Goal: Task Accomplishment & Management: Manage account settings

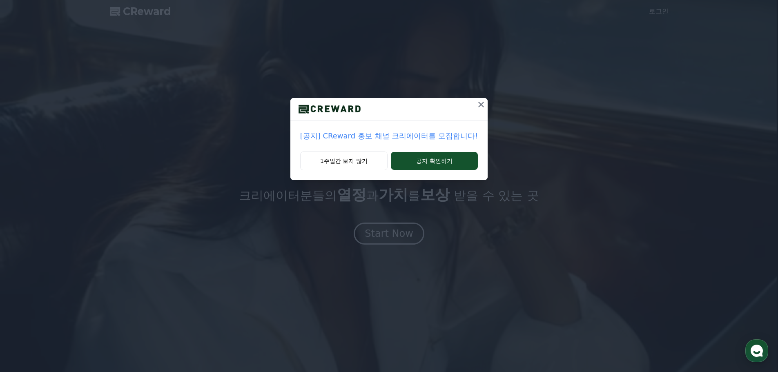
click at [481, 103] on icon at bounding box center [481, 105] width 10 height 10
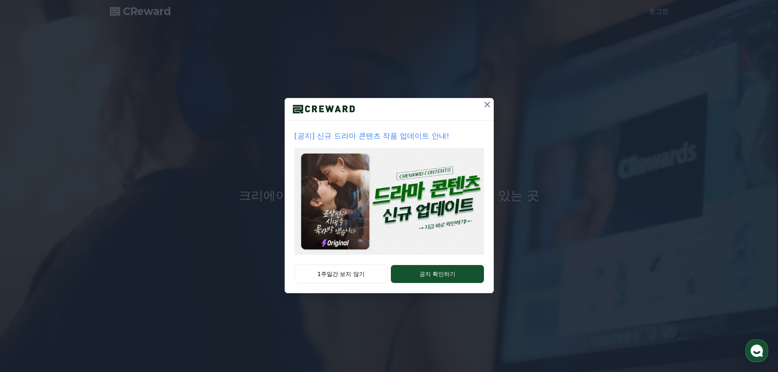
drag, startPoint x: 488, startPoint y: 102, endPoint x: 428, endPoint y: 185, distance: 102.9
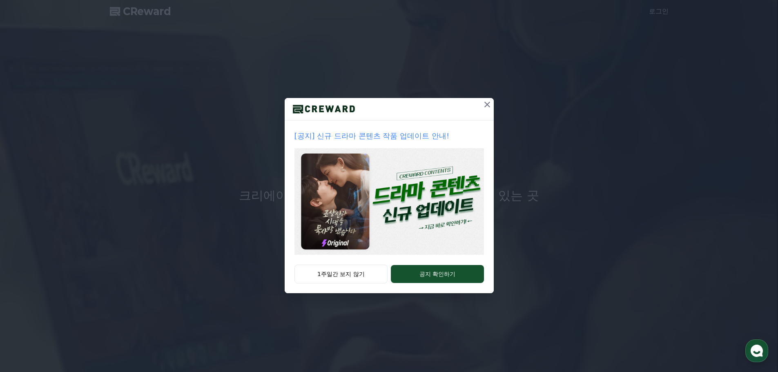
click at [442, 172] on div "[공지] 신규 드라마 콘텐츠 작품 업데이트 안내! 1주일간 보지 않기 공지 확인하기" at bounding box center [389, 195] width 209 height 195
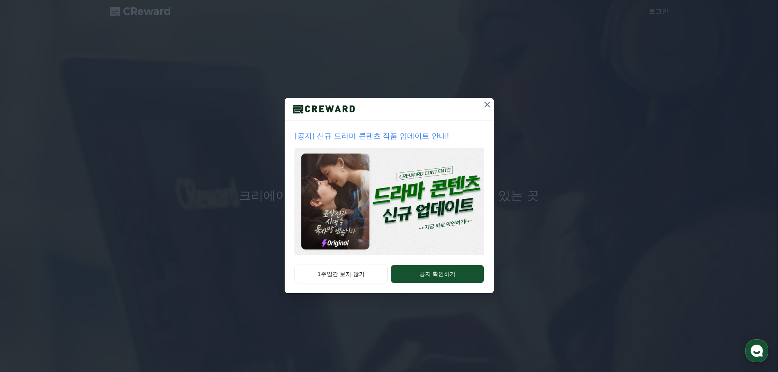
click at [419, 192] on img at bounding box center [389, 201] width 190 height 107
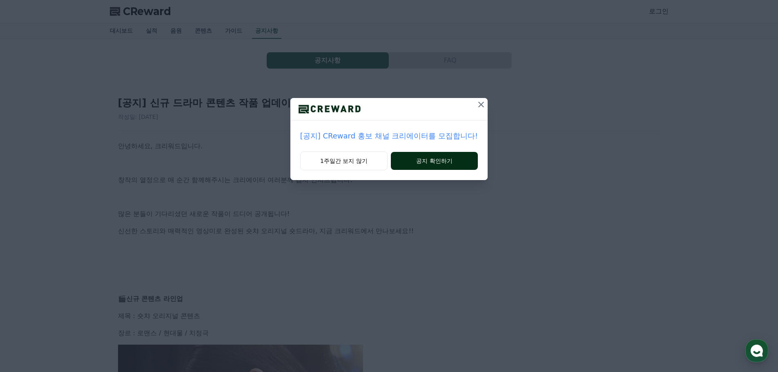
click at [423, 160] on button "공지 확인하기" at bounding box center [434, 161] width 87 height 18
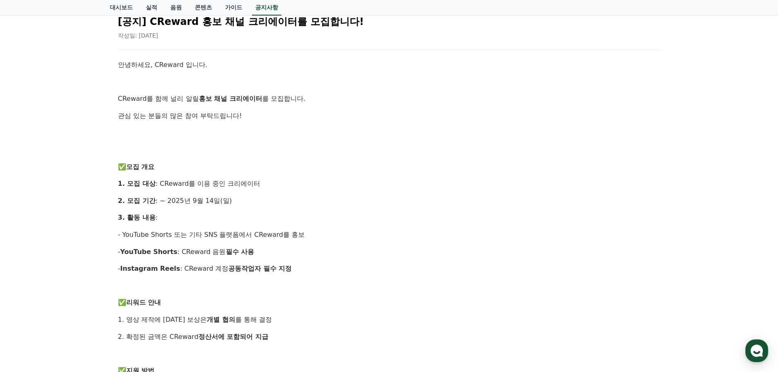
scroll to position [82, 0]
drag, startPoint x: 223, startPoint y: 203, endPoint x: 234, endPoint y: 203, distance: 10.2
click at [234, 203] on p "2. 모집 기간 : ~ 2025년 9월 14일(일)" at bounding box center [389, 200] width 542 height 11
click at [194, 230] on p "- YouTube Shorts 또는 기타 SNS 플랫폼에서 CReward를 홍보" at bounding box center [389, 234] width 542 height 11
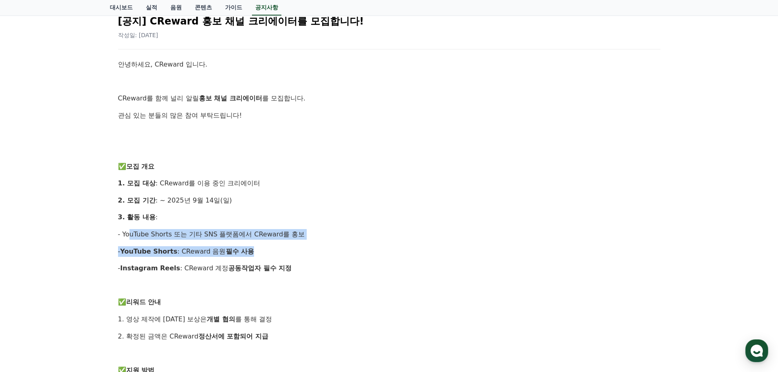
drag, startPoint x: 131, startPoint y: 237, endPoint x: 265, endPoint y: 244, distance: 134.5
click at [266, 245] on div "안녕하세요, CReward 입니다. CReward를 함께 널리 알릴 홍보 채널 크리에이터 를 모집합니다. 관심 있는 분들의 많은 참여 부탁드립…" at bounding box center [389, 344] width 542 height 571
drag, startPoint x: 187, startPoint y: 252, endPoint x: 182, endPoint y: 252, distance: 4.9
click at [186, 252] on p "- YouTube Shorts : CReward 음원 필수 사용" at bounding box center [389, 251] width 542 height 11
click at [175, 251] on p "- YouTube Shorts : CReward 음원 필수 사용" at bounding box center [389, 251] width 542 height 11
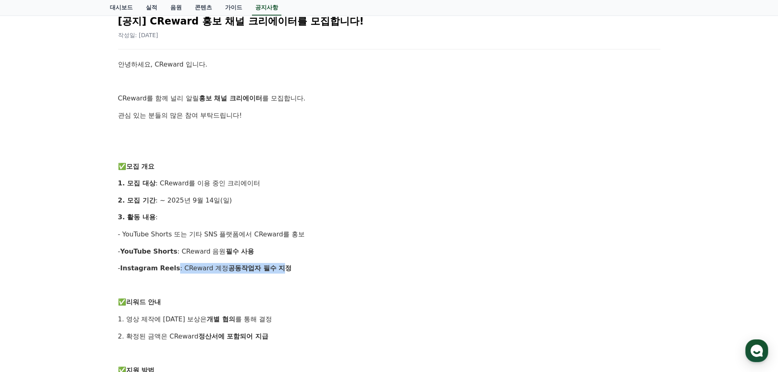
drag, startPoint x: 172, startPoint y: 269, endPoint x: 276, endPoint y: 269, distance: 103.7
click at [276, 269] on p "- Instagram Reels : CReward 계정 공동작업자 필수 지정" at bounding box center [389, 268] width 542 height 11
click at [285, 269] on p "- Instagram Reels : CReward 계정 공동작업자 필수 지정" at bounding box center [389, 268] width 542 height 11
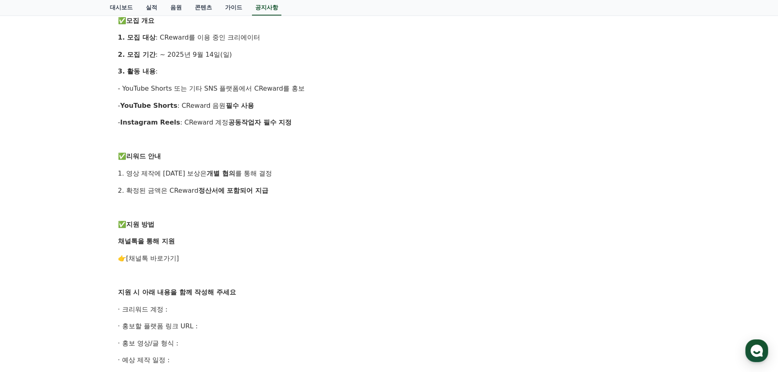
scroll to position [245, 0]
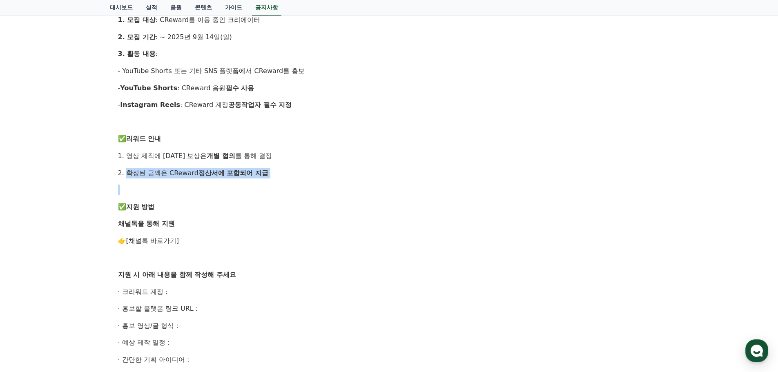
drag, startPoint x: 125, startPoint y: 174, endPoint x: 290, endPoint y: 181, distance: 164.7
click at [290, 181] on div "안녕하세요, CReward 입니다. CReward를 함께 널리 알릴 홍보 채널 크리에이터 를 모집합니다. 관심 있는 분들의 많은 참여 부탁드립…" at bounding box center [389, 181] width 542 height 571
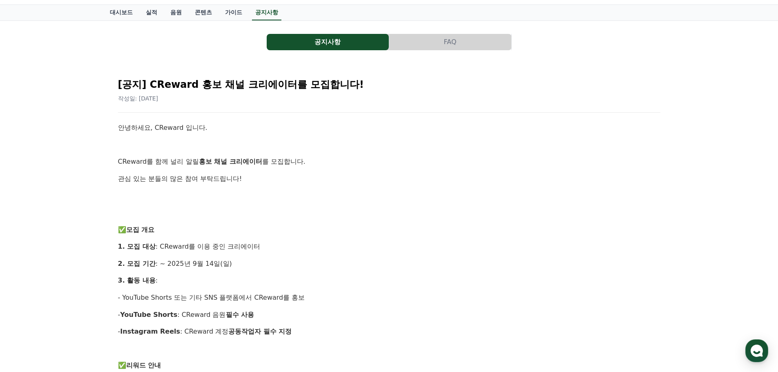
scroll to position [0, 0]
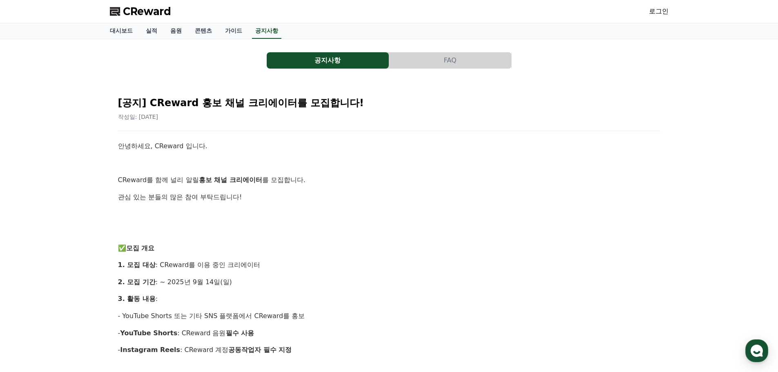
click at [435, 63] on button "FAQ" at bounding box center [450, 60] width 122 height 16
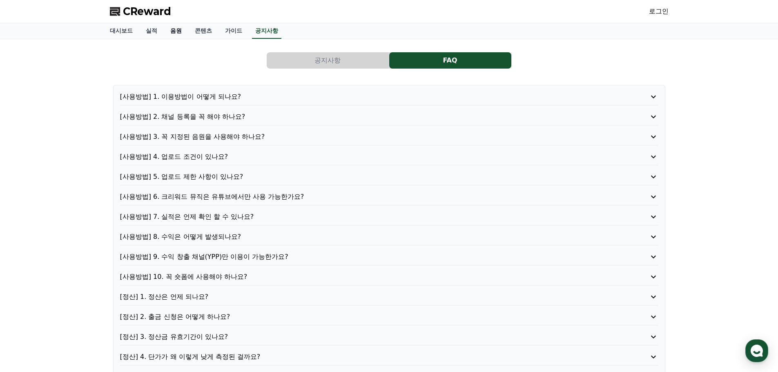
click at [176, 31] on link "음원" at bounding box center [176, 31] width 25 height 16
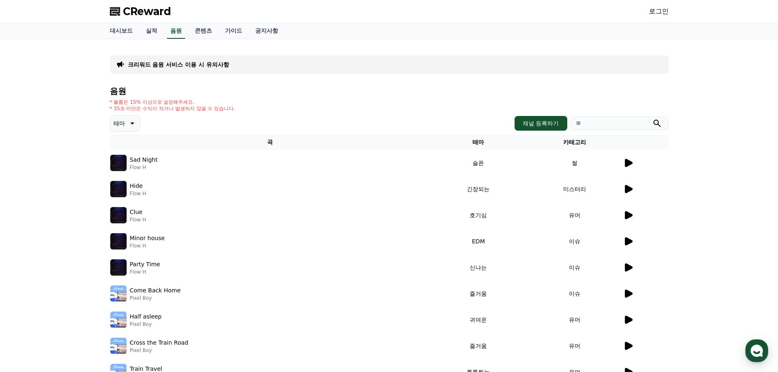
click at [198, 163] on div "Sad Night Flow H" at bounding box center [270, 163] width 320 height 16
click at [631, 165] on icon at bounding box center [628, 163] width 10 height 10
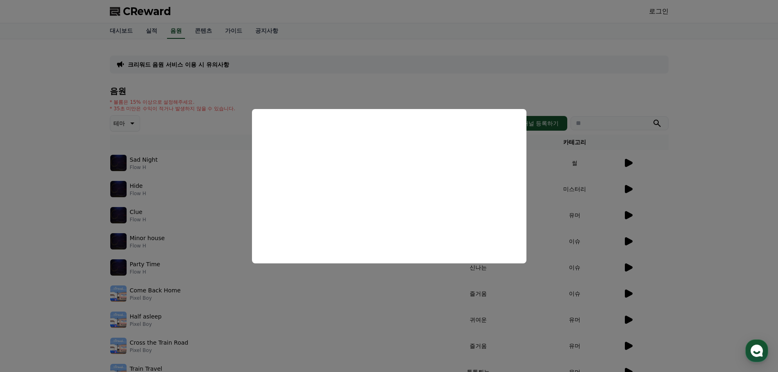
click at [672, 202] on button "close modal" at bounding box center [389, 186] width 778 height 372
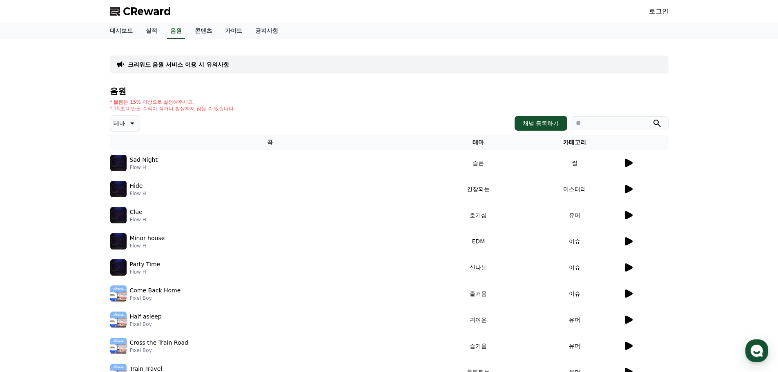
click at [630, 187] on icon at bounding box center [628, 189] width 10 height 10
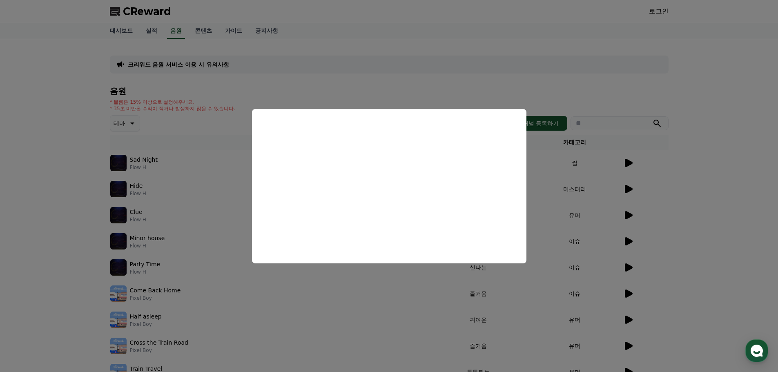
click at [688, 192] on button "close modal" at bounding box center [389, 186] width 778 height 372
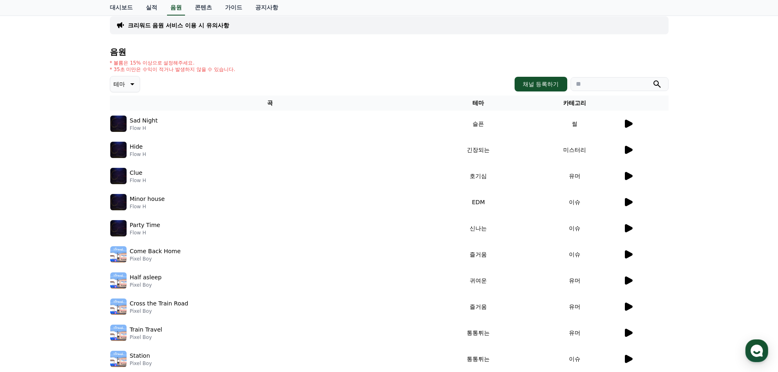
scroll to position [163, 0]
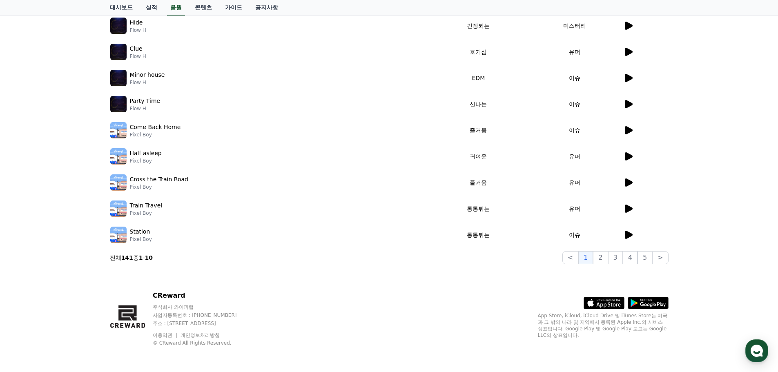
click at [629, 80] on icon at bounding box center [629, 78] width 8 height 8
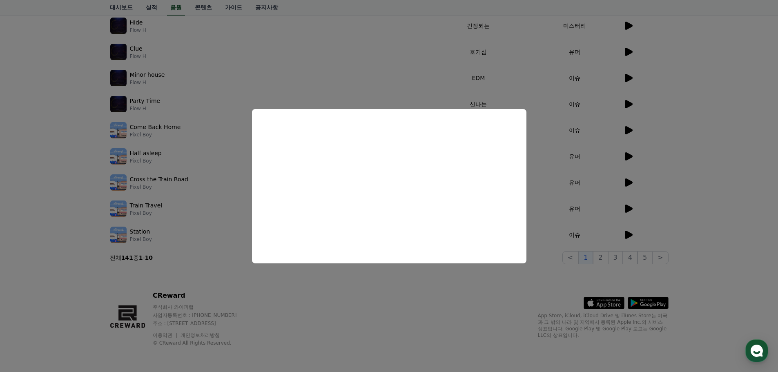
click at [697, 199] on button "close modal" at bounding box center [389, 186] width 778 height 372
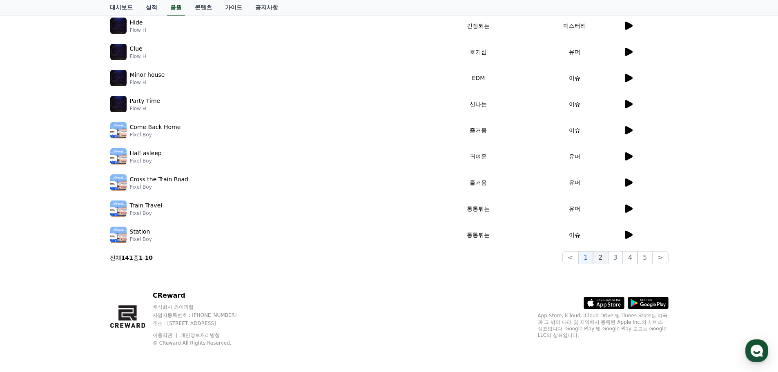
click at [599, 257] on button "2" at bounding box center [600, 257] width 15 height 13
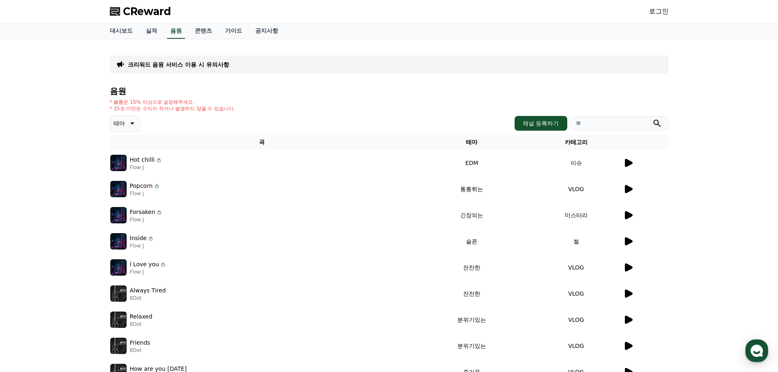
click at [628, 187] on icon at bounding box center [629, 189] width 8 height 8
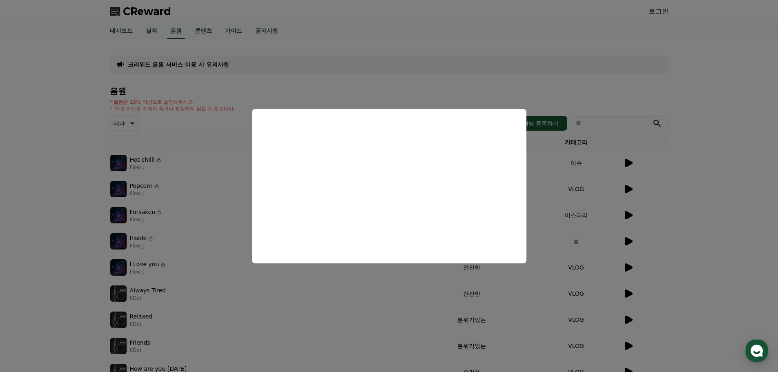
click at [721, 185] on button "close modal" at bounding box center [389, 186] width 778 height 372
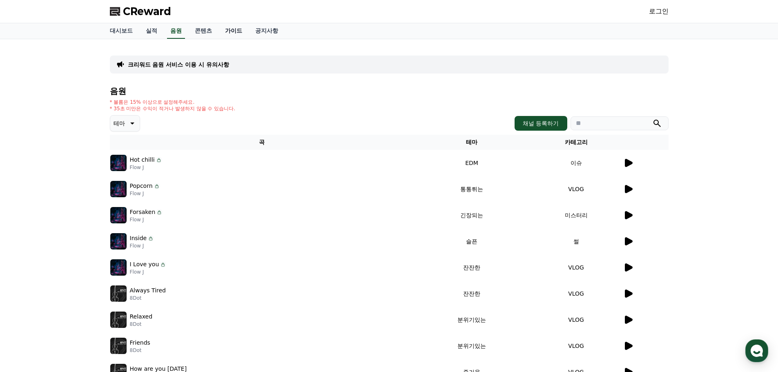
click at [231, 32] on link "가이드" at bounding box center [234, 31] width 30 height 16
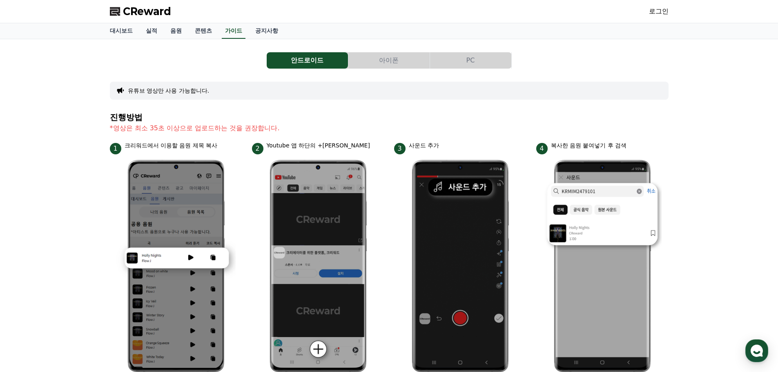
click at [456, 59] on button "PC" at bounding box center [470, 60] width 81 height 16
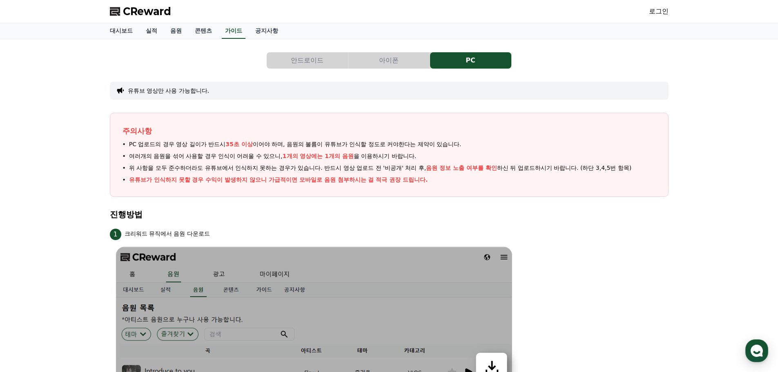
click at [315, 60] on button "안드로이드" at bounding box center [307, 60] width 81 height 16
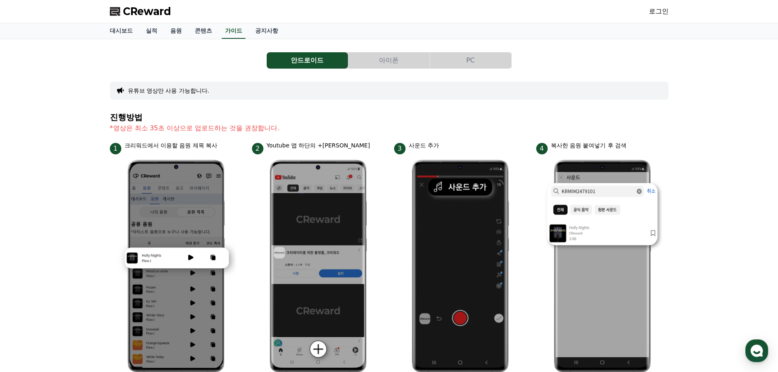
click at [459, 56] on button "PC" at bounding box center [470, 60] width 81 height 16
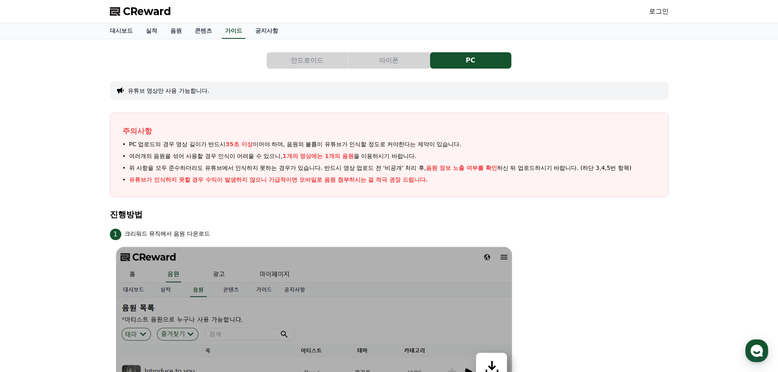
click at [656, 6] on div "로그인" at bounding box center [659, 11] width 20 height 13
click at [656, 9] on link "로그인" at bounding box center [659, 12] width 20 height 10
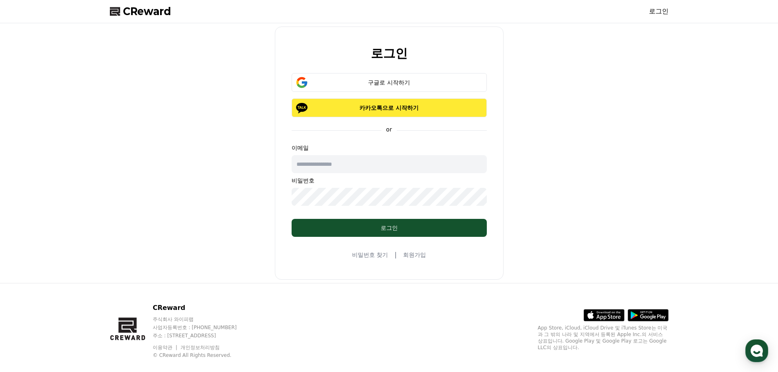
click at [390, 111] on p "카카오톡으로 시작하기" at bounding box center [389, 108] width 172 height 8
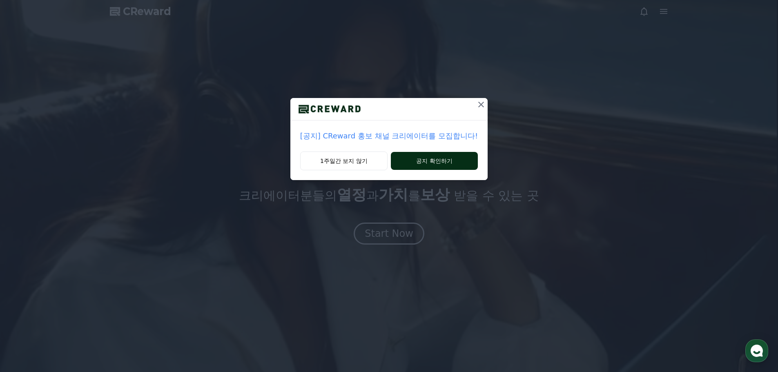
click at [425, 158] on button "공지 확인하기" at bounding box center [434, 161] width 87 height 18
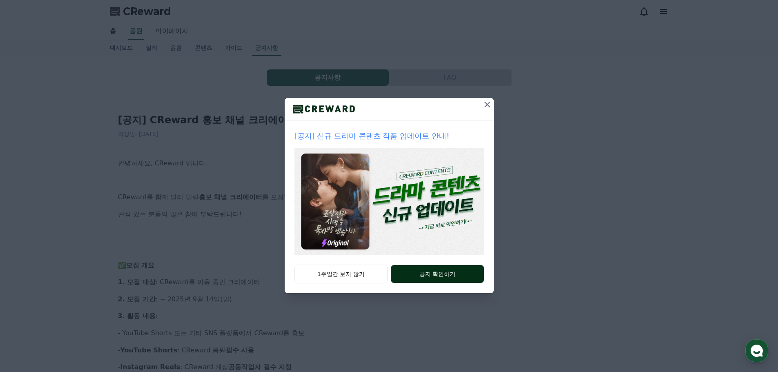
click at [437, 275] on button "공지 확인하기" at bounding box center [437, 274] width 93 height 18
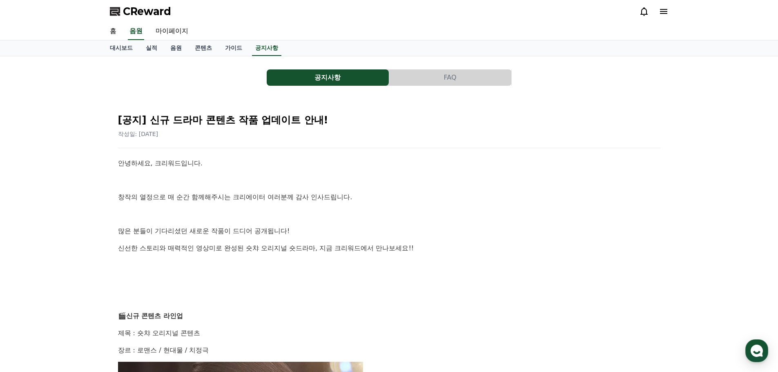
click at [141, 12] on span "CReward" at bounding box center [147, 11] width 48 height 13
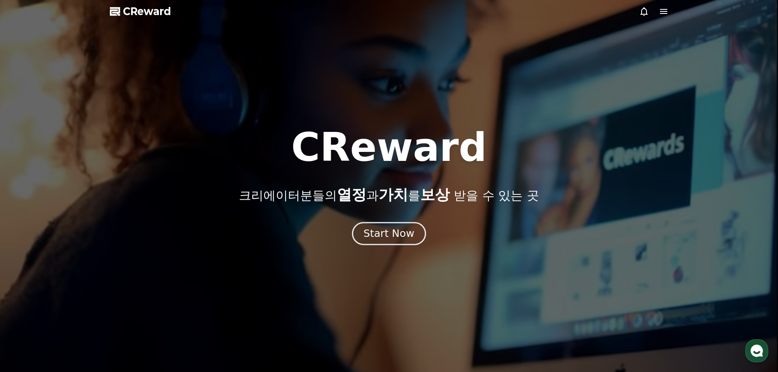
click at [388, 236] on div "Start Now" at bounding box center [388, 234] width 51 height 14
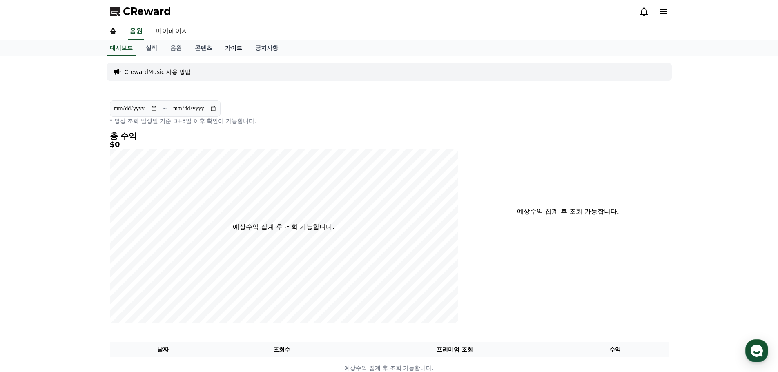
click at [235, 49] on link "가이드" at bounding box center [234, 48] width 30 height 16
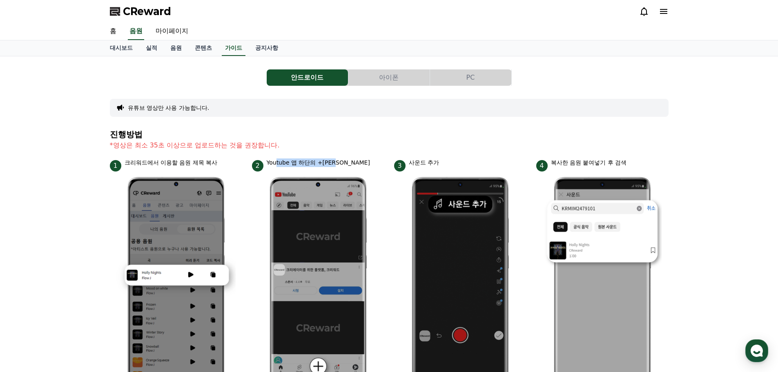
drag, startPoint x: 275, startPoint y: 162, endPoint x: 340, endPoint y: 162, distance: 64.9
click at [340, 162] on p "Youtube 앱 하단의 +버튼 클릭" at bounding box center [318, 162] width 103 height 9
click at [426, 165] on p "사운드 추가" at bounding box center [424, 162] width 30 height 9
click at [203, 48] on link "콘텐츠" at bounding box center [203, 48] width 30 height 16
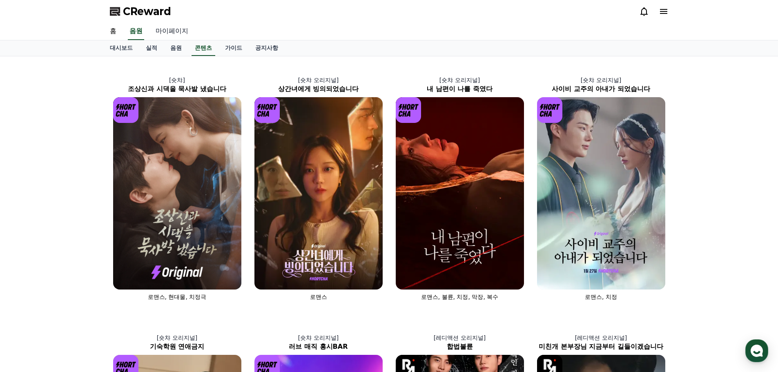
click at [171, 29] on link "마이페이지" at bounding box center [172, 31] width 46 height 17
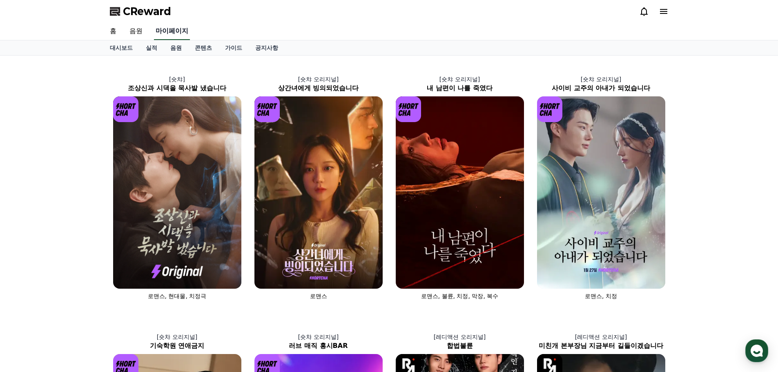
select select "**********"
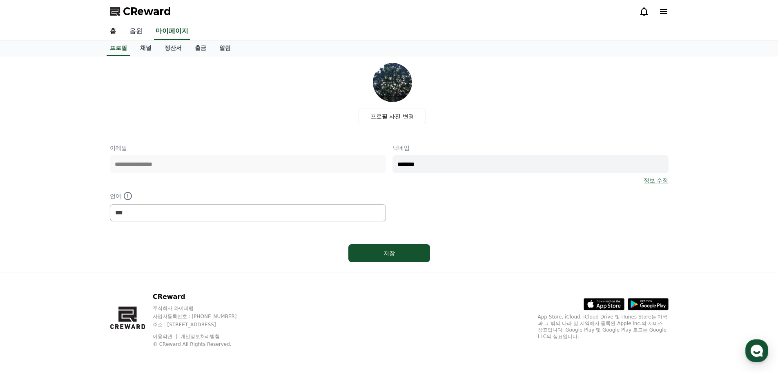
click at [136, 31] on link "음원" at bounding box center [136, 31] width 26 height 17
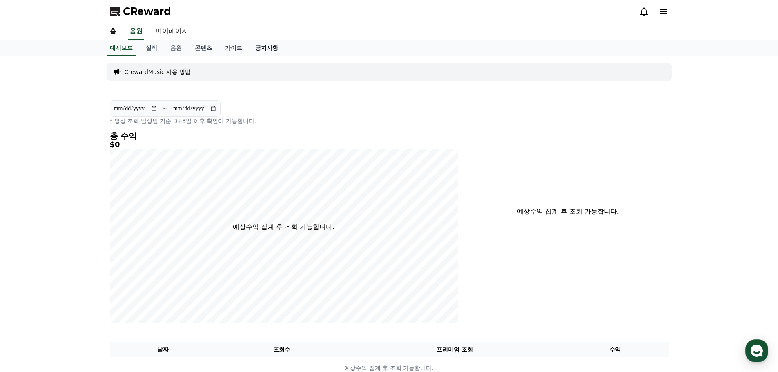
click at [263, 45] on link "공지사항" at bounding box center [267, 48] width 36 height 16
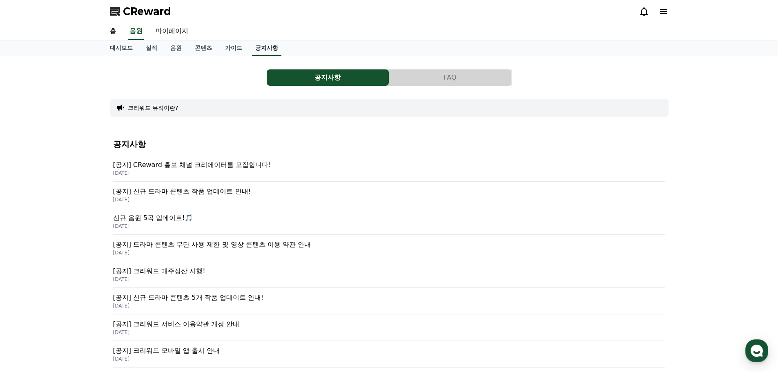
click at [270, 49] on link "공지사항" at bounding box center [266, 48] width 29 height 16
click at [231, 45] on link "가이드" at bounding box center [234, 48] width 30 height 16
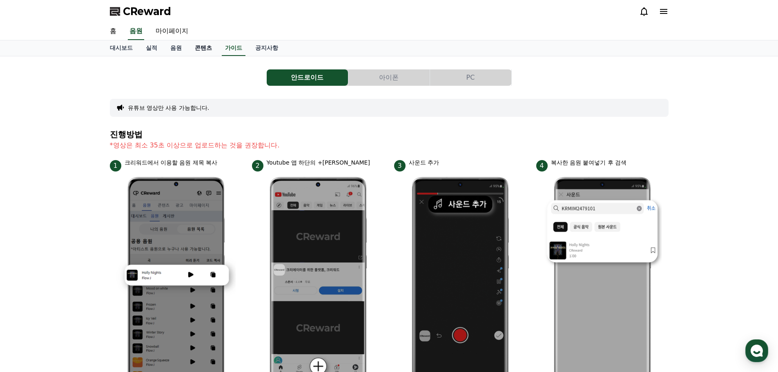
click at [201, 47] on link "콘텐츠" at bounding box center [203, 48] width 30 height 16
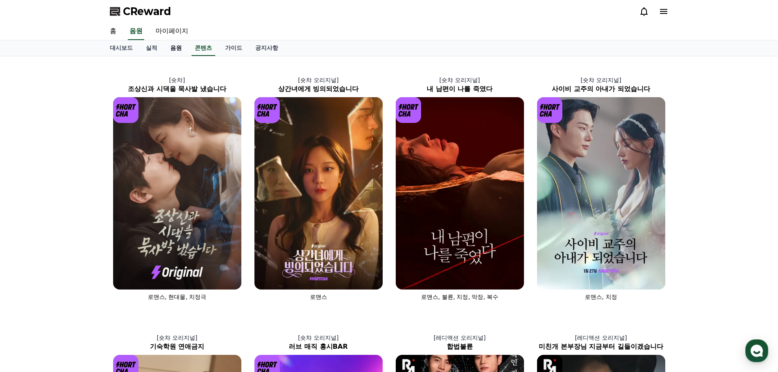
click at [175, 45] on link "음원" at bounding box center [176, 48] width 25 height 16
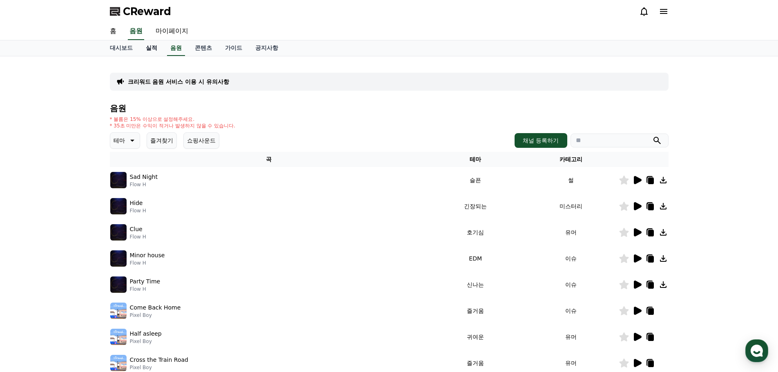
click at [154, 45] on link "실적" at bounding box center [151, 48] width 25 height 16
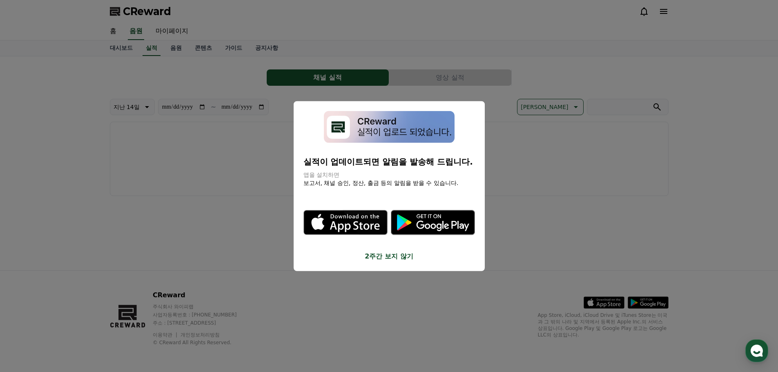
click at [525, 179] on button "close modal" at bounding box center [389, 186] width 778 height 372
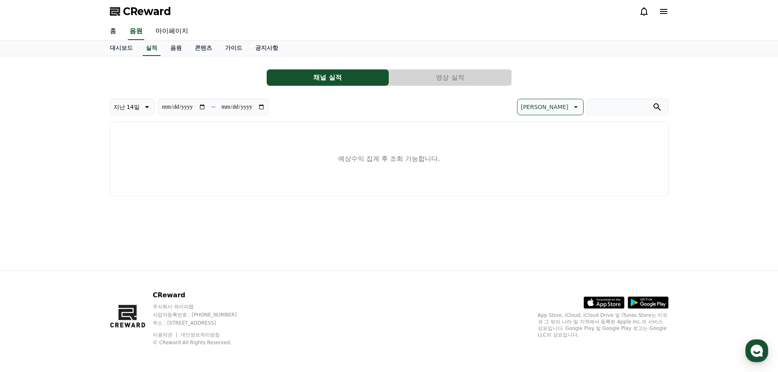
click at [454, 75] on button "영상 실적" at bounding box center [450, 77] width 122 height 16
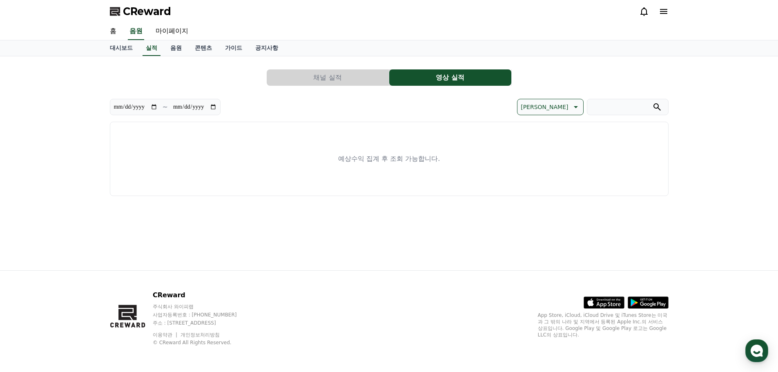
click at [319, 70] on button "채널 실적" at bounding box center [328, 77] width 122 height 16
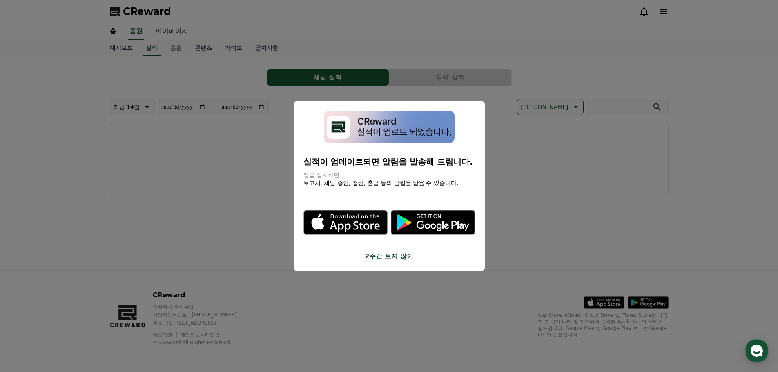
click at [242, 154] on button "close modal" at bounding box center [389, 186] width 778 height 372
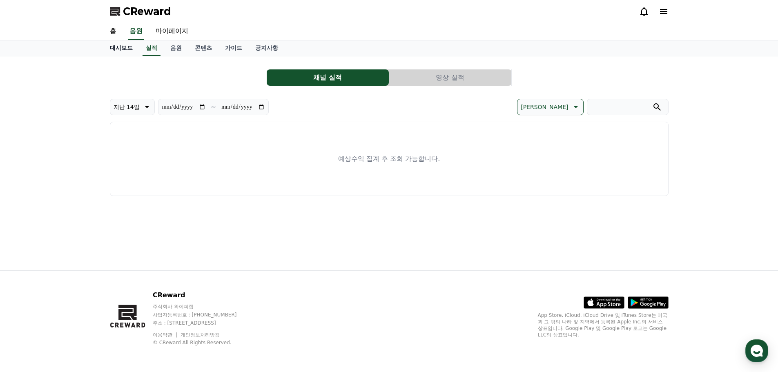
click at [118, 45] on link "대시보드" at bounding box center [121, 48] width 36 height 16
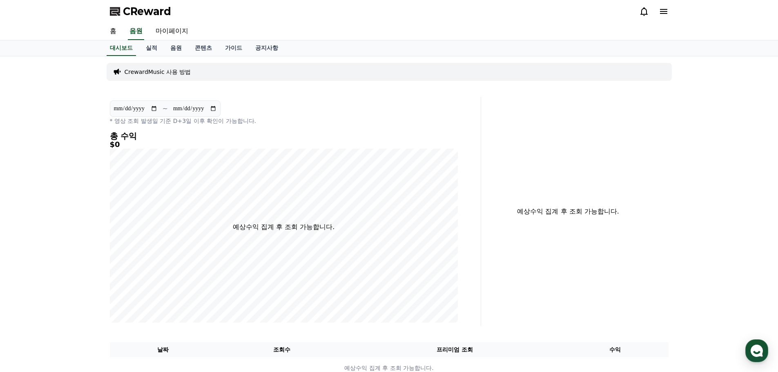
click at [132, 13] on span "CReward" at bounding box center [147, 11] width 48 height 13
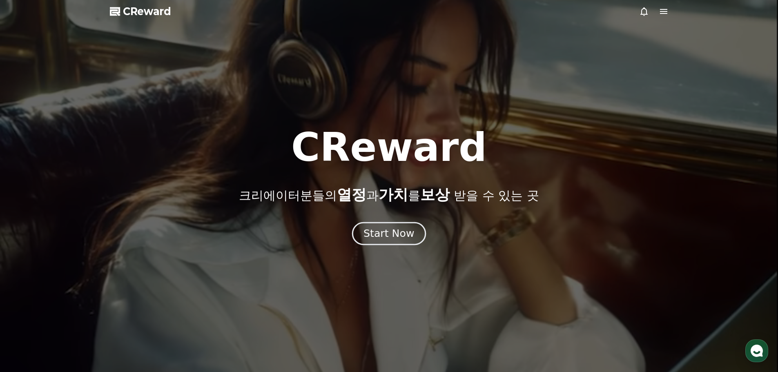
click at [397, 236] on div "Start Now" at bounding box center [388, 234] width 51 height 14
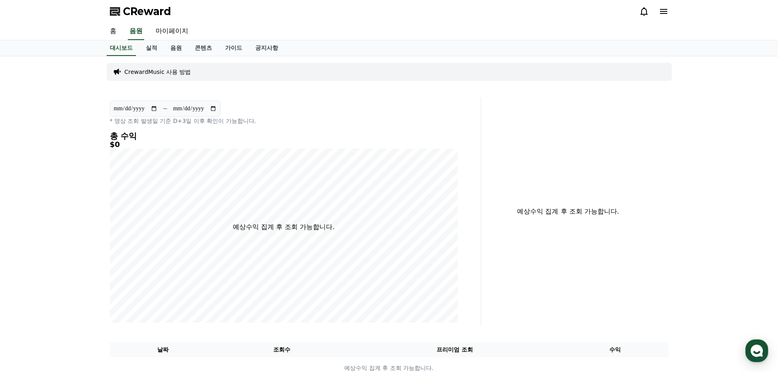
click at [114, 31] on link "홈" at bounding box center [113, 31] width 20 height 17
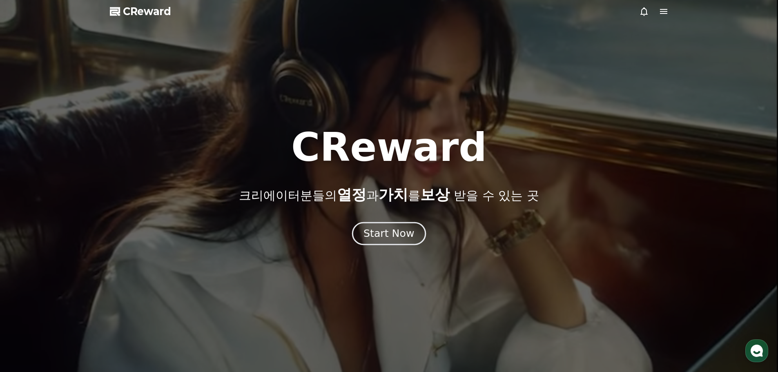
click at [398, 242] on button "Start Now" at bounding box center [389, 233] width 74 height 23
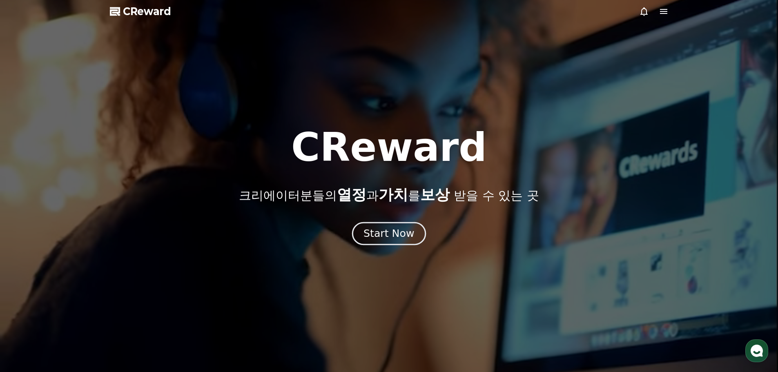
click at [386, 233] on div "Start Now" at bounding box center [388, 234] width 51 height 14
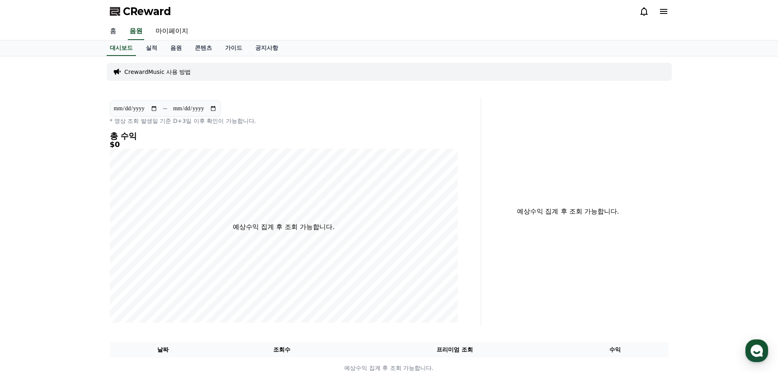
click at [115, 32] on link "홈" at bounding box center [113, 31] width 20 height 17
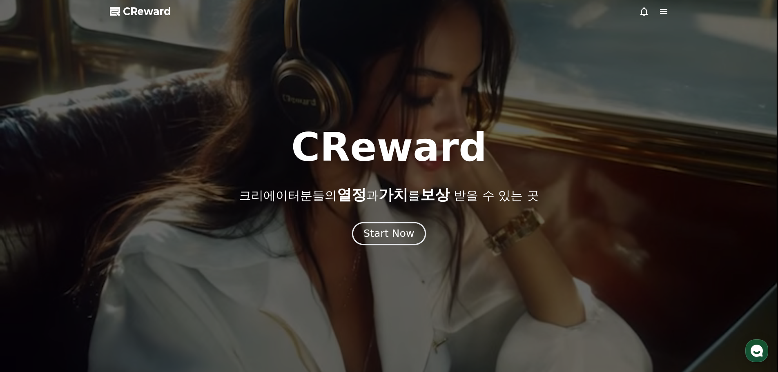
click at [390, 237] on div "Start Now" at bounding box center [388, 234] width 51 height 14
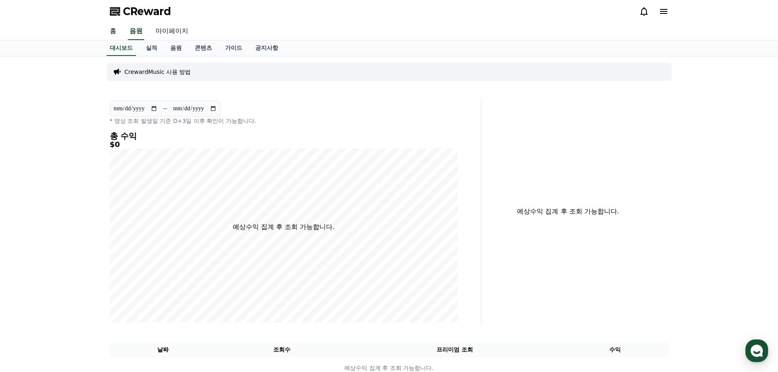
click at [172, 30] on link "마이페이지" at bounding box center [172, 31] width 46 height 17
select select "**********"
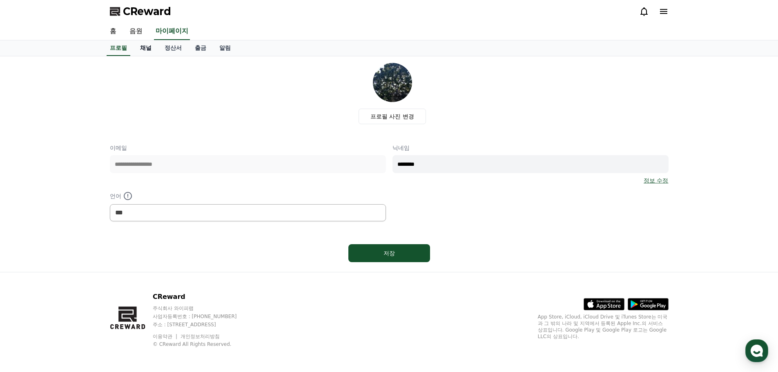
click at [146, 47] on link "채널" at bounding box center [146, 48] width 25 height 16
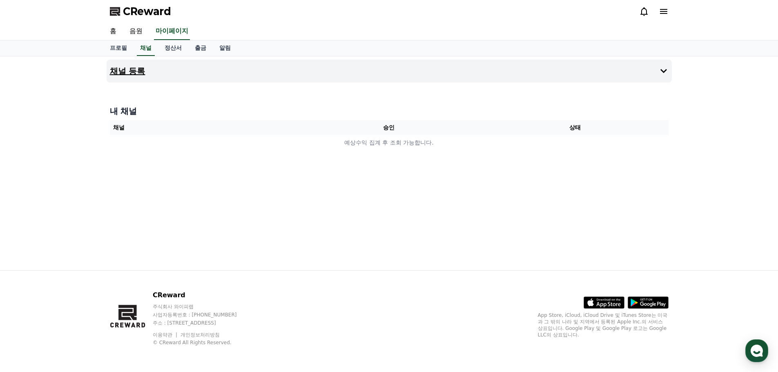
click at [663, 70] on icon at bounding box center [664, 71] width 10 height 10
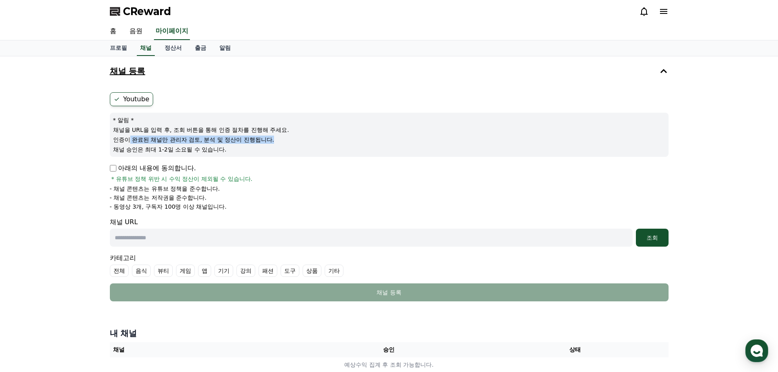
drag, startPoint x: 129, startPoint y: 142, endPoint x: 291, endPoint y: 144, distance: 161.8
click at [291, 144] on div "* 알림 * 채널을 URL을 입력 후, 조회 버튼을 통해 인증 절차를 진행해 주세요. 인증이 완료된 채널만 관리자 검토, 분석 및 정산이 진행…" at bounding box center [389, 135] width 559 height 44
drag, startPoint x: 296, startPoint y: 138, endPoint x: 286, endPoint y: 147, distance: 12.8
click at [296, 138] on p "인증이 완료된 채널만 관리자 검토, 분석 및 정산이 진행됩니다." at bounding box center [389, 140] width 552 height 8
drag, startPoint x: 131, startPoint y: 207, endPoint x: 206, endPoint y: 214, distance: 75.4
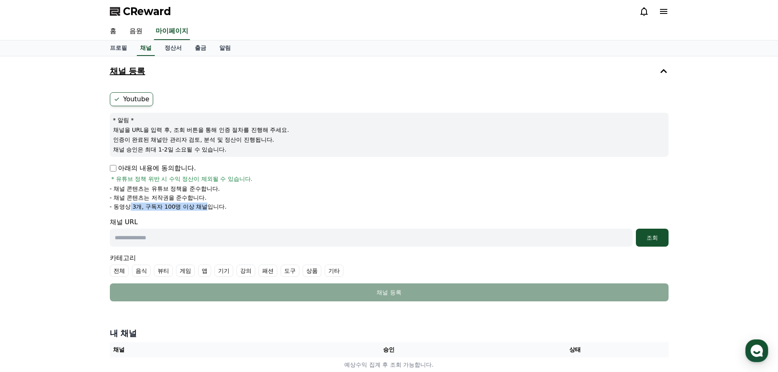
click at [206, 214] on form "Youtube * 알림 * 채널을 URL을 입력 후, 조회 버튼을 통해 인증 절차를 진행해 주세요. 인증이 완료된 채널만 관리자 검토, 분석 …" at bounding box center [389, 196] width 559 height 209
click at [223, 208] on p "- 동영상 3개, 구독자 100명 이상 채널입니다." at bounding box center [168, 207] width 117 height 8
drag, startPoint x: 124, startPoint y: 191, endPoint x: 222, endPoint y: 191, distance: 98.0
click at [222, 191] on li "- 채널 콘텐츠는 유튜브 정책을 준수합니다." at bounding box center [389, 189] width 559 height 8
drag, startPoint x: 175, startPoint y: 199, endPoint x: 214, endPoint y: 179, distance: 44.0
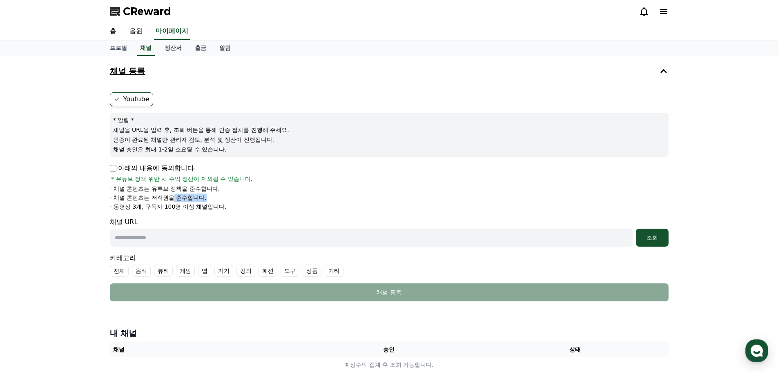
click at [226, 199] on li "- 채널 콘텐츠는 저작권을 준수합니다." at bounding box center [389, 198] width 559 height 8
